Goal: Navigation & Orientation: Find specific page/section

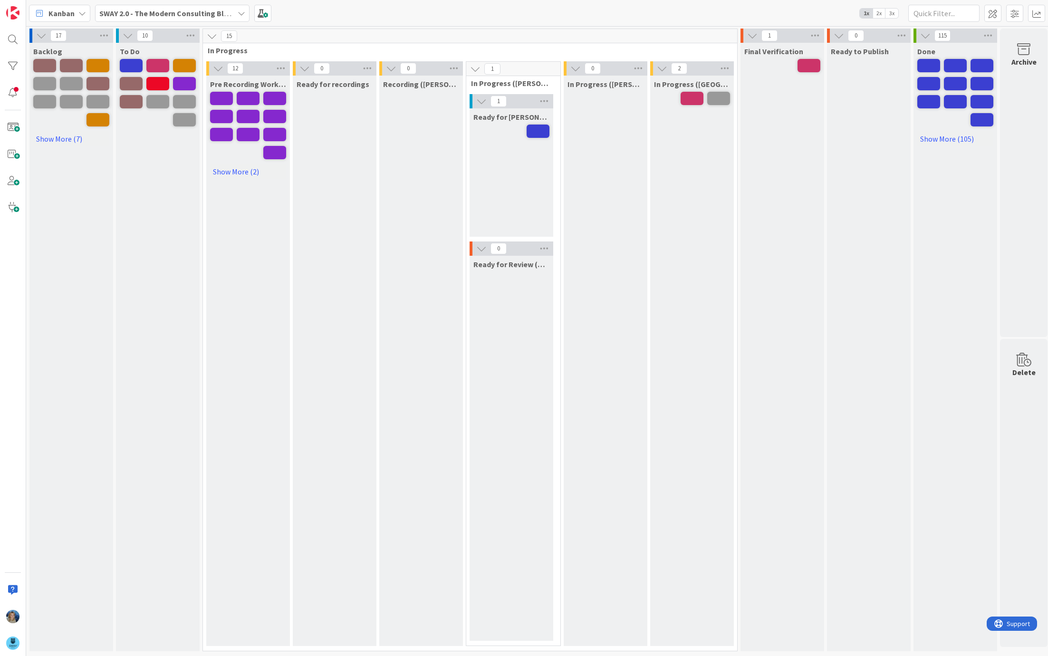
click at [173, 10] on b "SWAY 2.0 - The Modern Consulting Blueprint" at bounding box center [174, 14] width 150 height 10
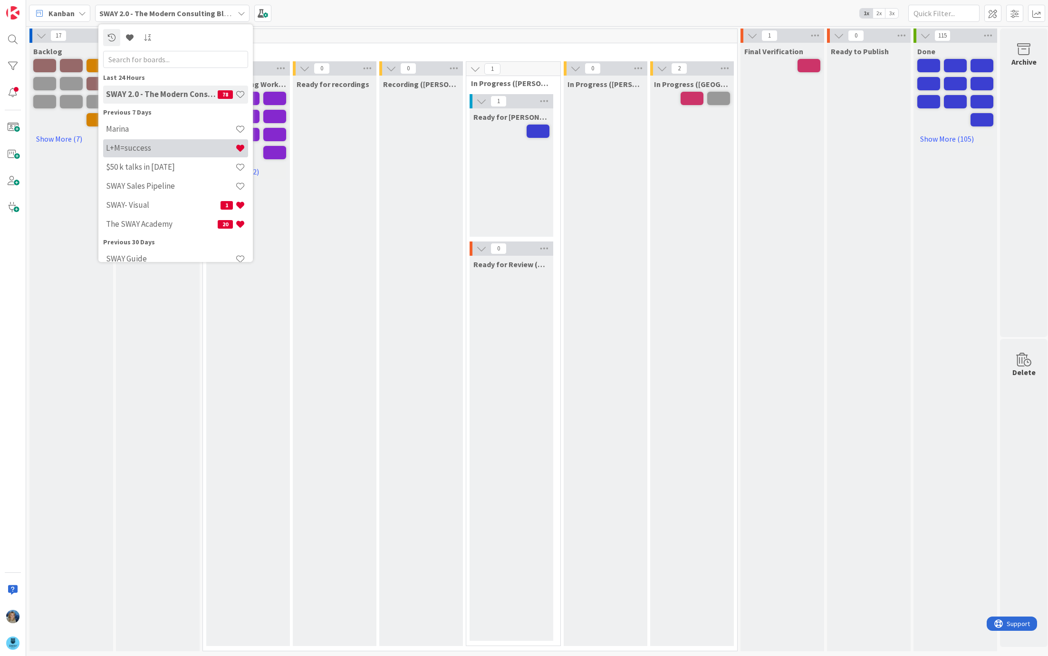
click at [197, 149] on h4 "L+M=success" at bounding box center [170, 148] width 129 height 10
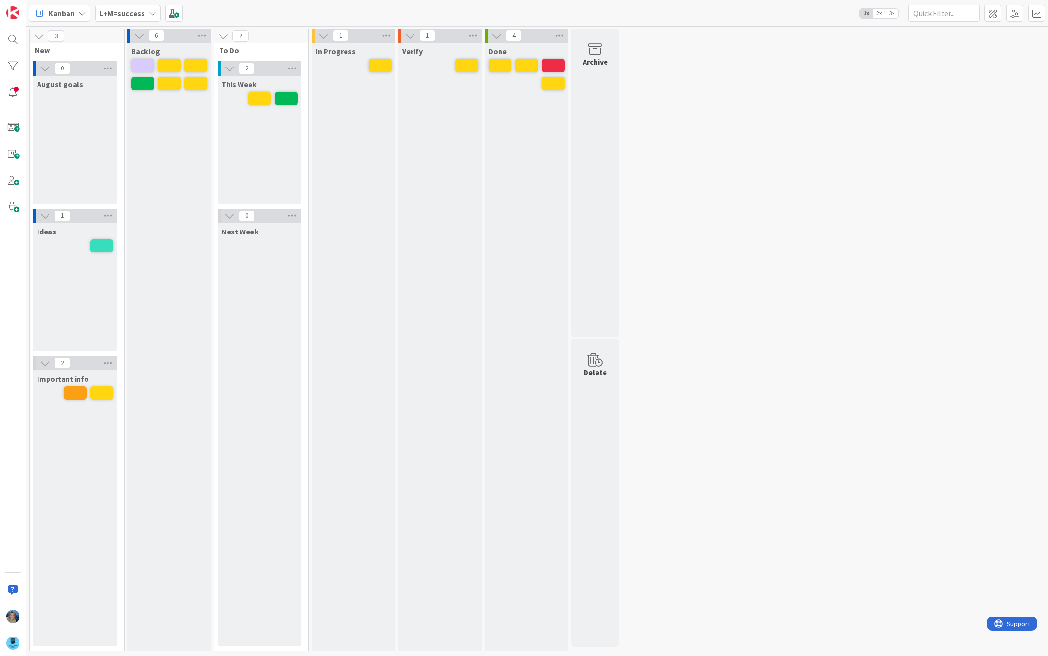
click at [895, 11] on span "3x" at bounding box center [891, 14] width 13 height 10
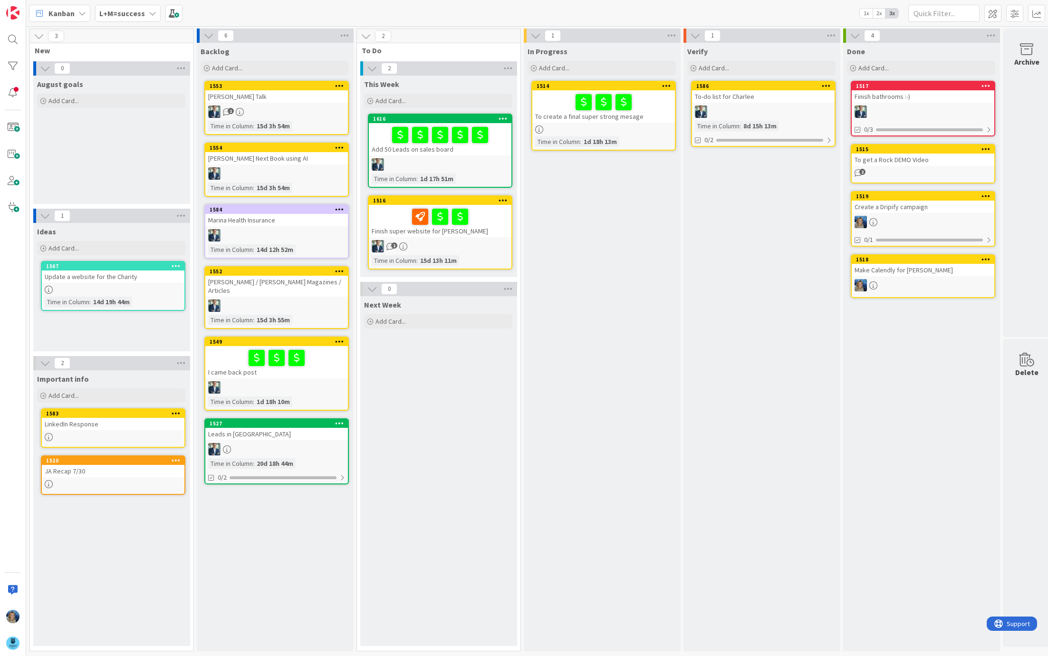
click at [491, 235] on div "Finish super website for [PERSON_NAME]" at bounding box center [440, 221] width 143 height 32
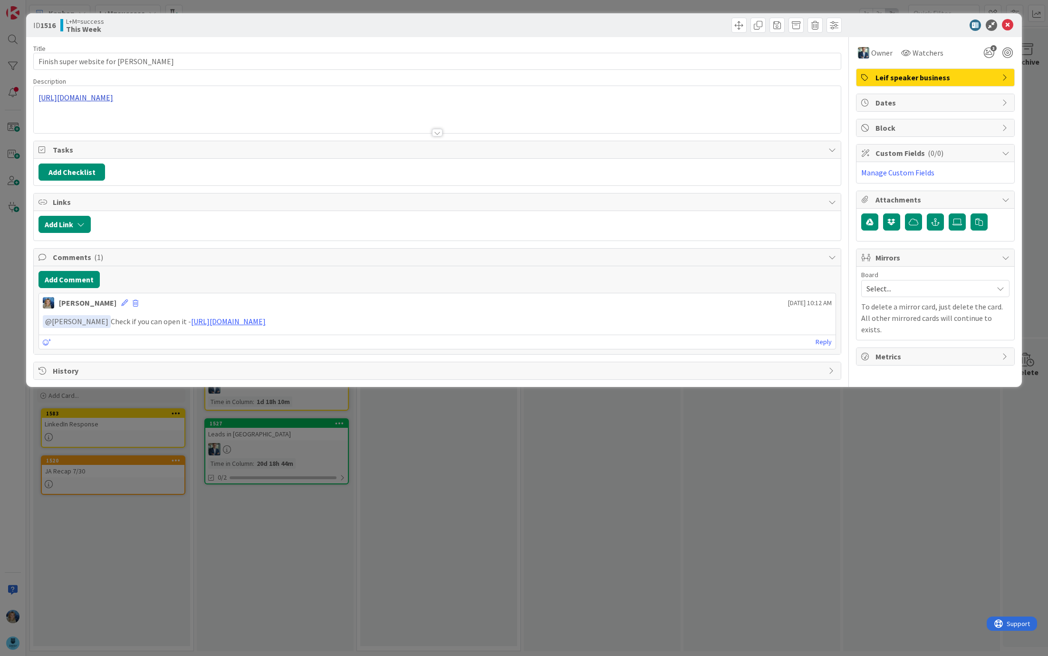
click at [198, 95] on div "[URL][DOMAIN_NAME]" at bounding box center [437, 109] width 807 height 47
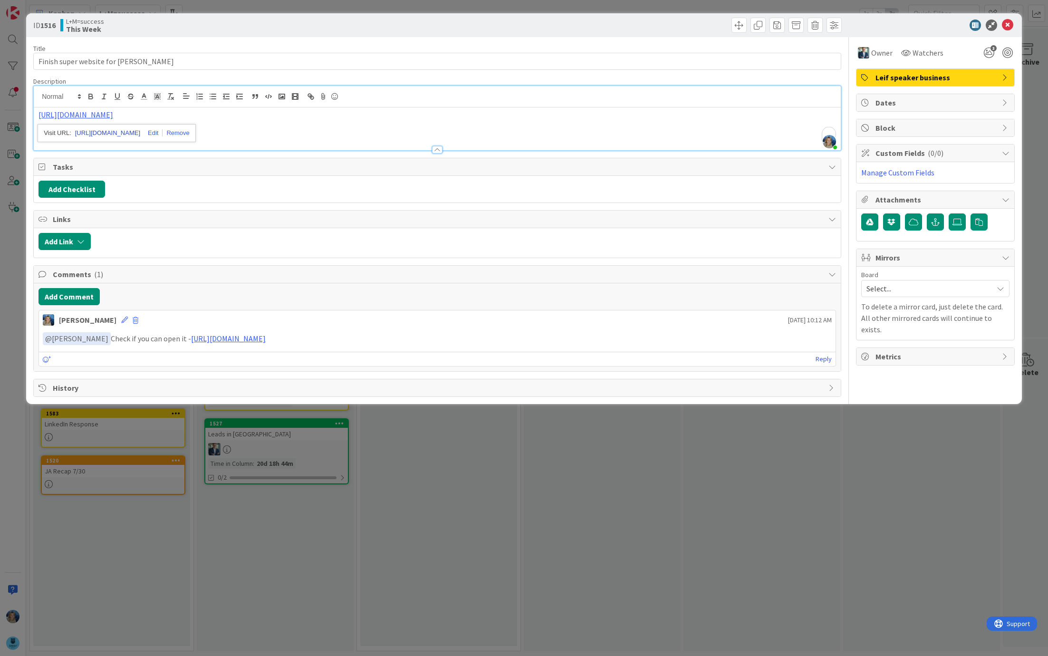
click at [140, 132] on link "[URL][DOMAIN_NAME]" at bounding box center [107, 133] width 65 height 12
